Goal: Transaction & Acquisition: Book appointment/travel/reservation

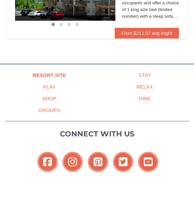
scroll to position [481, 0]
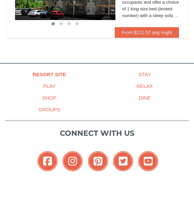
click at [48, 116] on link "Play" at bounding box center [49, 122] width 95 height 12
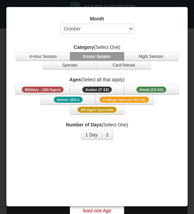
select select "10"
click at [136, 102] on span "College Special (18-22)" at bounding box center [124, 100] width 49 height 6
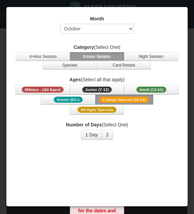
click at [109, 135] on button "2" at bounding box center [107, 135] width 11 height 10
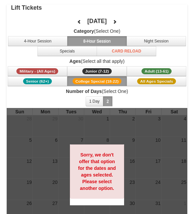
scroll to position [38, 0]
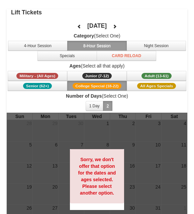
click at [121, 29] on button at bounding box center [114, 26] width 13 height 10
click at [117, 26] on icon at bounding box center [114, 26] width 5 height 5
click at [117, 25] on icon at bounding box center [114, 26] width 5 height 5
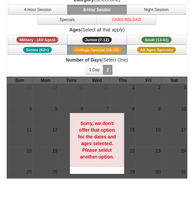
scroll to position [38, 0]
click at [32, 72] on span "Military - (All Ages)" at bounding box center [37, 75] width 42 height 6
click at [161, 82] on span "All Ages Specials" at bounding box center [156, 85] width 39 height 6
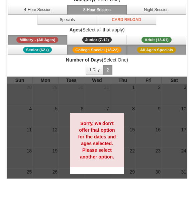
click at [104, 82] on span "College Special (18-22)" at bounding box center [97, 85] width 49 height 6
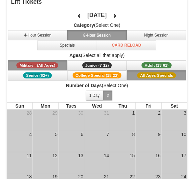
scroll to position [48, 0]
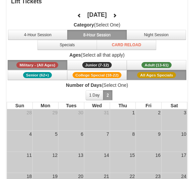
click at [77, 13] on icon at bounding box center [79, 15] width 5 height 5
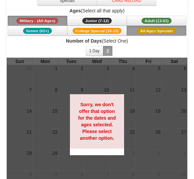
scroll to position [93, 0]
